Goal: Task Accomplishment & Management: Complete application form

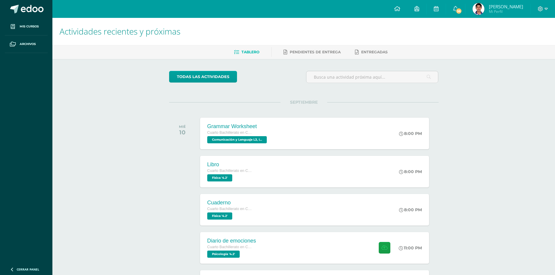
click at [152, 251] on div "Actividades recientes y próximas Tablero Pendientes de entrega Entregadas todas…" at bounding box center [303, 198] width 503 height 360
click at [295, 55] on link "Pendientes de entrega" at bounding box center [312, 52] width 57 height 10
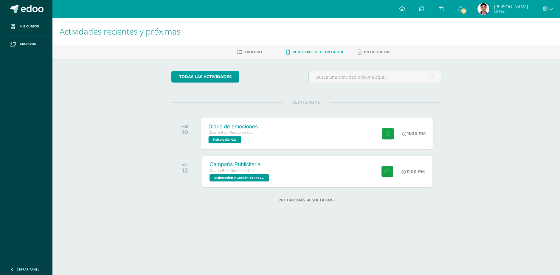
click at [285, 141] on div "Diario de emociones Cuarto Bachillerato en Ciencias y Letras Psicología '4.2' 1…" at bounding box center [316, 133] width 231 height 32
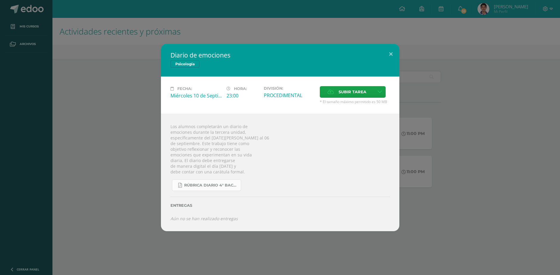
click at [213, 188] on link "RÚBRICA DIARIO 4° BACHI.pdf" at bounding box center [206, 185] width 69 height 12
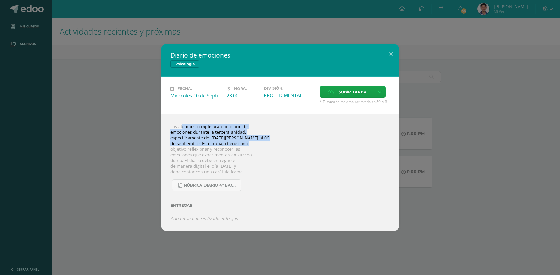
drag, startPoint x: 174, startPoint y: 128, endPoint x: 262, endPoint y: 142, distance: 88.9
click at [258, 142] on div "Los alumnos completarán un diario de emociones durante la tercera unidad, espec…" at bounding box center [280, 172] width 238 height 117
click at [271, 143] on div "Los alumnos completarán un diario de emociones durante la tercera unidad, espec…" at bounding box center [280, 172] width 238 height 117
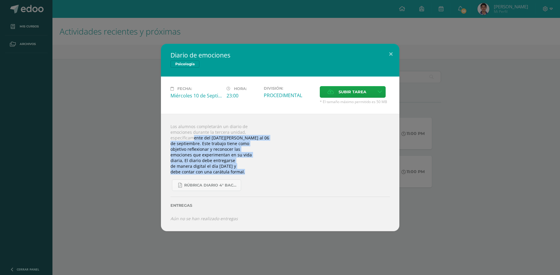
drag, startPoint x: 192, startPoint y: 137, endPoint x: 270, endPoint y: 172, distance: 86.3
click at [273, 171] on div "Los alumnos completarán un diario de emociones durante la tercera unidad, espec…" at bounding box center [280, 172] width 238 height 117
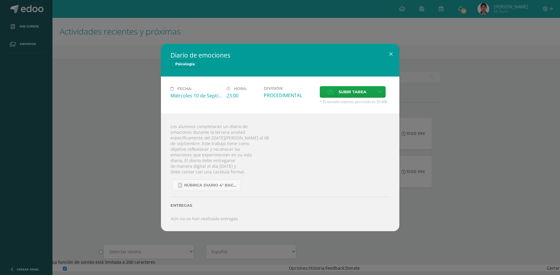
click at [244, 175] on div "RÚBRICA DIARIO 4° BACHI.pdf" at bounding box center [279, 183] width 219 height 16
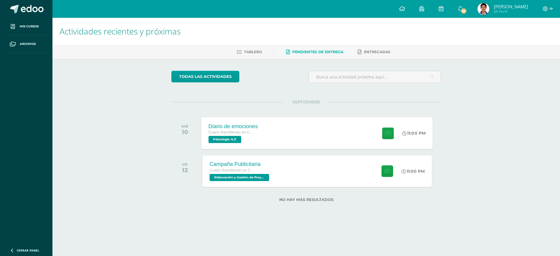
click at [266, 130] on div "Diario de emociones Cuarto Bachillerato en Ciencias y Letras Psicología '4.2' 1…" at bounding box center [316, 133] width 231 height 32
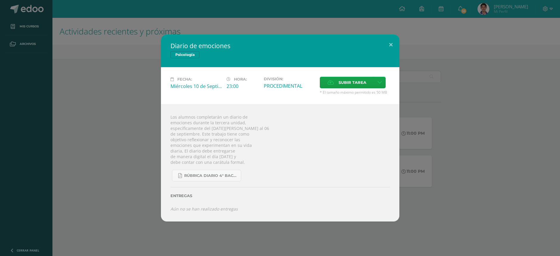
click at [181, 54] on span "Psicología" at bounding box center [184, 54] width 29 height 7
click at [150, 98] on div "Diario de emociones Psicología Fecha: Miércoles 10 de Septiembre Hora: 23:00 Di…" at bounding box center [279, 128] width 555 height 187
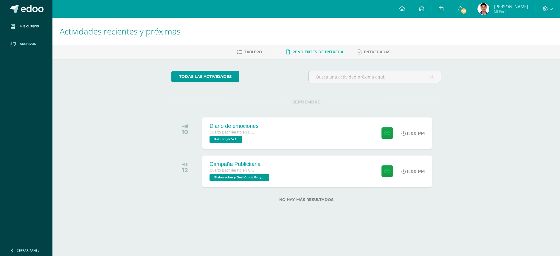
click at [21, 39] on link "Archivos" at bounding box center [26, 44] width 43 height 18
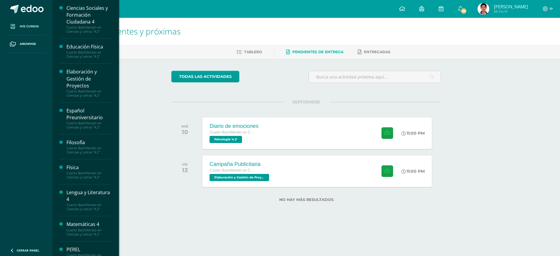
click at [22, 27] on span "Mis cursos" at bounding box center [29, 26] width 19 height 5
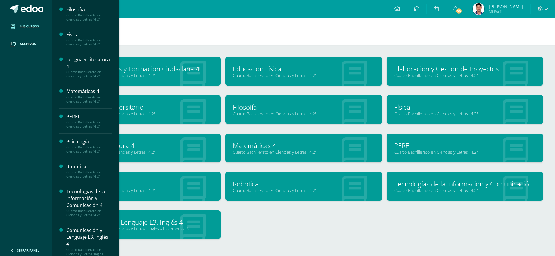
scroll to position [142, 0]
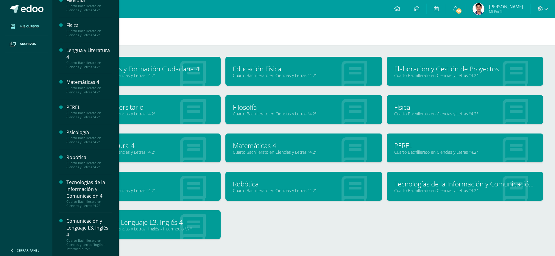
click at [83, 132] on div "Psicología" at bounding box center [88, 132] width 45 height 7
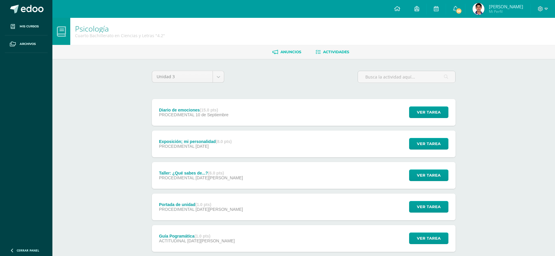
click at [290, 51] on span "Anuncios" at bounding box center [291, 52] width 21 height 4
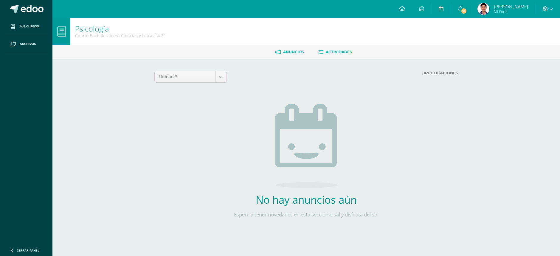
click at [330, 55] on link "Actividades" at bounding box center [335, 52] width 34 height 10
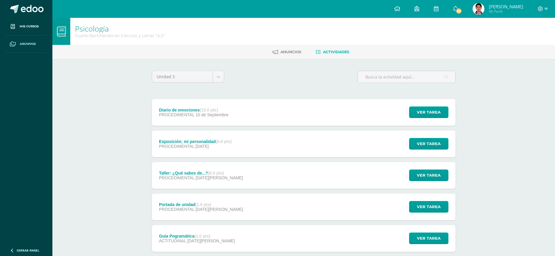
click at [26, 47] on link "Archivos" at bounding box center [26, 44] width 43 height 18
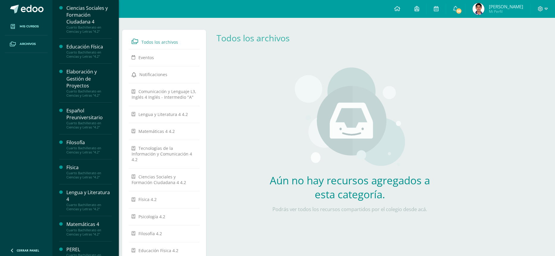
click at [17, 25] on span at bounding box center [12, 26] width 11 height 11
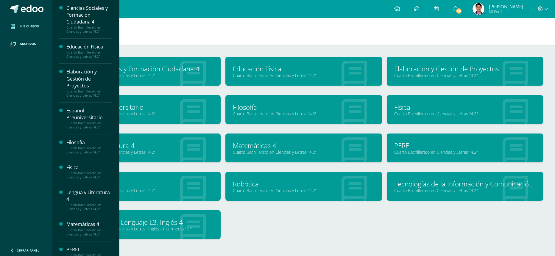
click at [485, 9] on img at bounding box center [479, 9] width 12 height 12
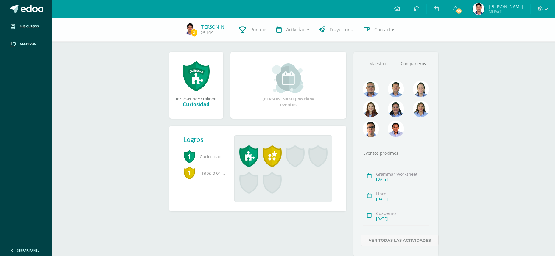
scroll to position [60, 0]
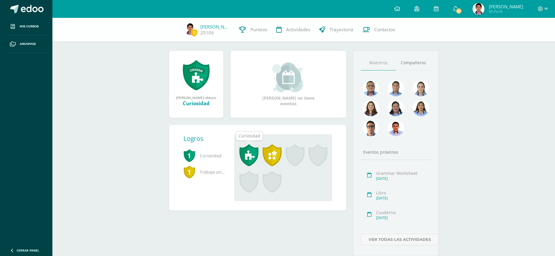
click at [254, 154] on span at bounding box center [249, 155] width 19 height 22
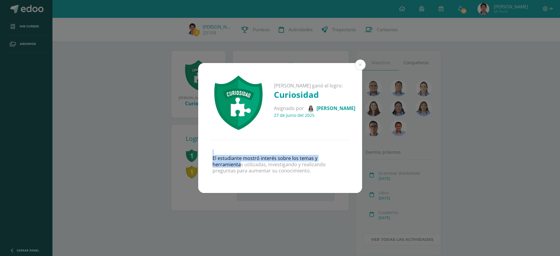
drag, startPoint x: 254, startPoint y: 154, endPoint x: 304, endPoint y: 158, distance: 50.5
click at [304, 158] on div "El estudiante mostró interés sobre los temas y herramientas utilizadas, investi…" at bounding box center [280, 166] width 164 height 53
click at [291, 170] on p "El estudiante mostró interés sobre los temas y herramientas utilizadas, investi…" at bounding box center [279, 165] width 135 height 18
click at [261, 202] on div "Héctor André ganó el logro: Curiosidad Asignado por Jessica Monroy 27 de Junio …" at bounding box center [280, 128] width 560 height 256
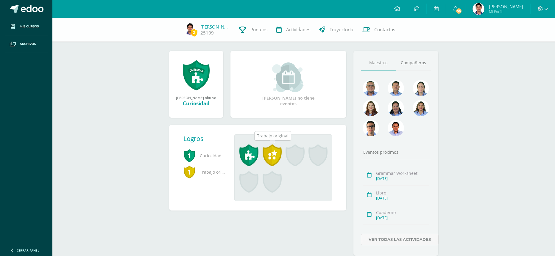
click at [268, 155] on span at bounding box center [272, 155] width 19 height 22
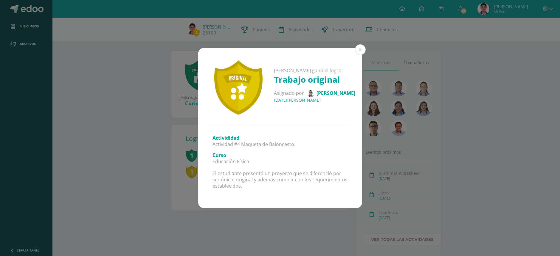
click at [397, 123] on div "Héctor André ganó el logro: Trabajo original Asignado por Bernie Cordero 08 de …" at bounding box center [279, 128] width 555 height 160
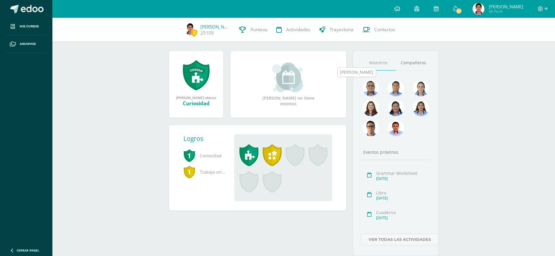
click at [373, 86] on img at bounding box center [371, 88] width 16 height 16
click at [370, 91] on img at bounding box center [371, 88] width 16 height 16
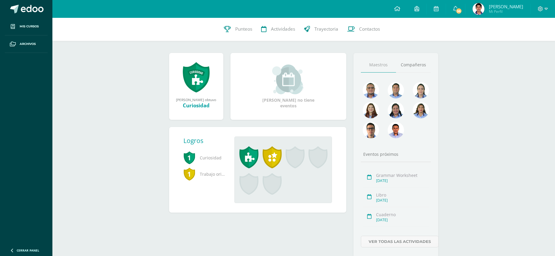
scroll to position [78, 0]
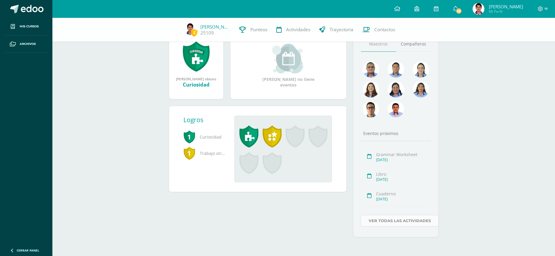
click at [385, 223] on link "Ver todas las actividades" at bounding box center [400, 221] width 78 height 12
click at [247, 136] on span at bounding box center [249, 137] width 19 height 22
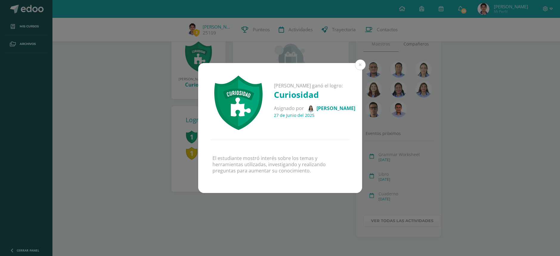
click at [314, 109] on img at bounding box center [310, 108] width 7 height 7
click at [75, 51] on div "Héctor André ganó el logro: Curiosidad Asignado por Jessica Monroy 27 de Junio …" at bounding box center [280, 128] width 560 height 256
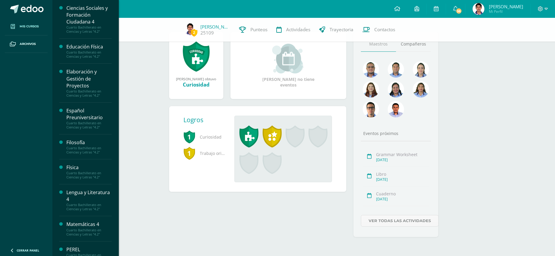
click at [38, 23] on link "Mis cursos" at bounding box center [26, 27] width 43 height 18
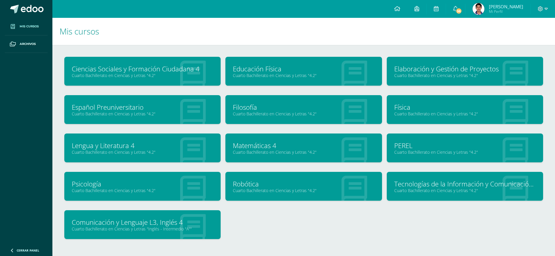
click at [97, 189] on link "Cuarto Bachillerato en Ciencias y Letras "4.2"" at bounding box center [143, 191] width 142 height 6
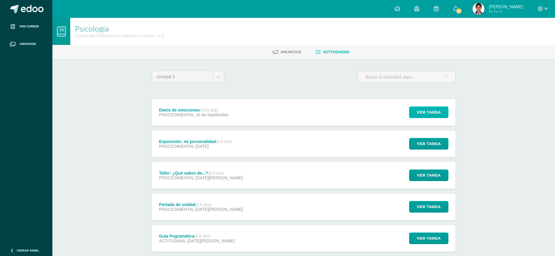
click at [416, 109] on button "Ver tarea" at bounding box center [428, 113] width 39 height 12
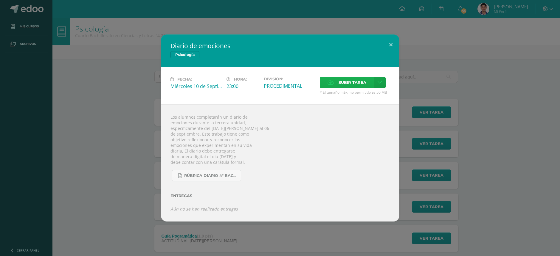
click at [341, 80] on span "Subir tarea" at bounding box center [352, 82] width 28 height 11
click at [0, 0] on input "Subir tarea" at bounding box center [0, 0] width 0 height 0
click at [376, 81] on link at bounding box center [380, 83] width 12 height 12
click at [356, 93] on span "Subir enlace" at bounding box center [353, 96] width 25 height 6
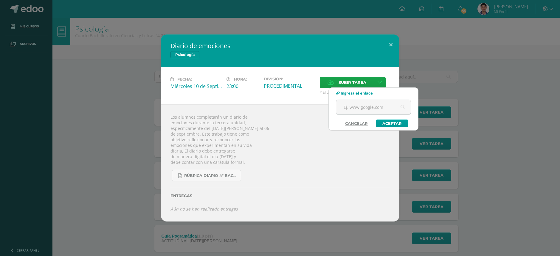
click at [365, 122] on link "Cancelar" at bounding box center [356, 124] width 35 height 8
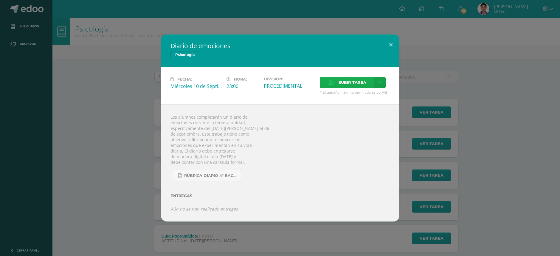
click at [352, 85] on span "Subir tarea" at bounding box center [352, 82] width 28 height 11
click at [0, 0] on input "Subir tarea" at bounding box center [0, 0] width 0 height 0
click at [339, 91] on span "* El tamaño máximo permitido es 50 MB" at bounding box center [355, 92] width 70 height 5
click at [343, 85] on span "Subir tarea" at bounding box center [352, 82] width 28 height 11
click at [0, 0] on input "Subir tarea" at bounding box center [0, 0] width 0 height 0
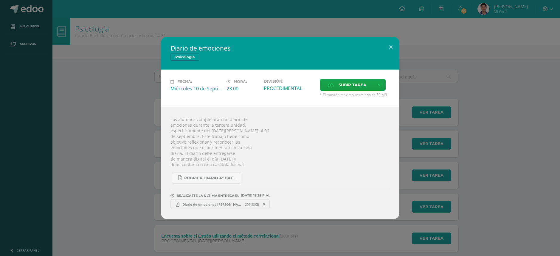
click at [151, 238] on div "Diario de emociones Psicología Fecha: Miércoles 10 de Septiembre Hora: 23:00 Di…" at bounding box center [280, 128] width 560 height 256
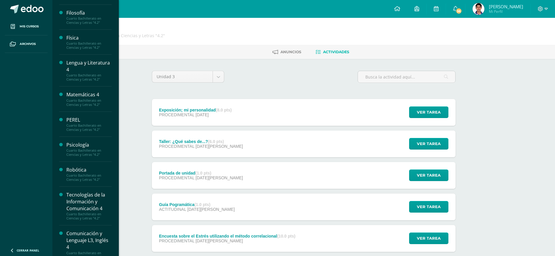
scroll to position [142, 0]
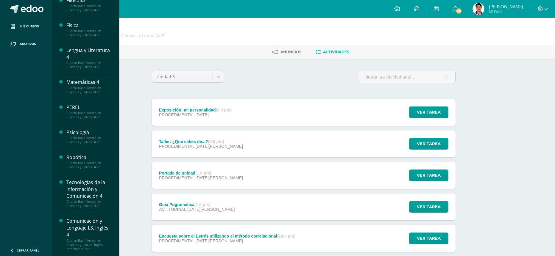
click at [77, 131] on div "Psicología" at bounding box center [88, 132] width 45 height 7
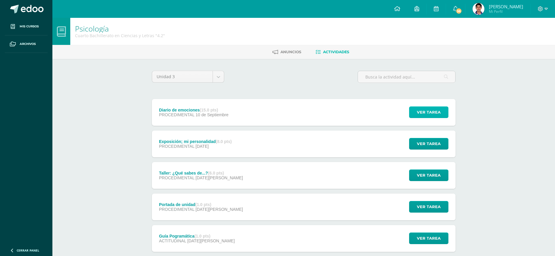
click at [425, 116] on span "Ver tarea" at bounding box center [429, 112] width 24 height 11
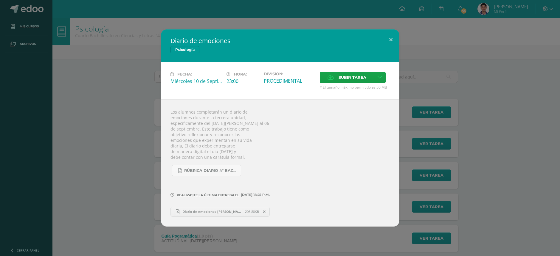
click at [207, 211] on span "Diario de emociones [PERSON_NAME].pdf" at bounding box center [212, 212] width 66 height 4
